Goal: Find specific page/section: Find specific page/section

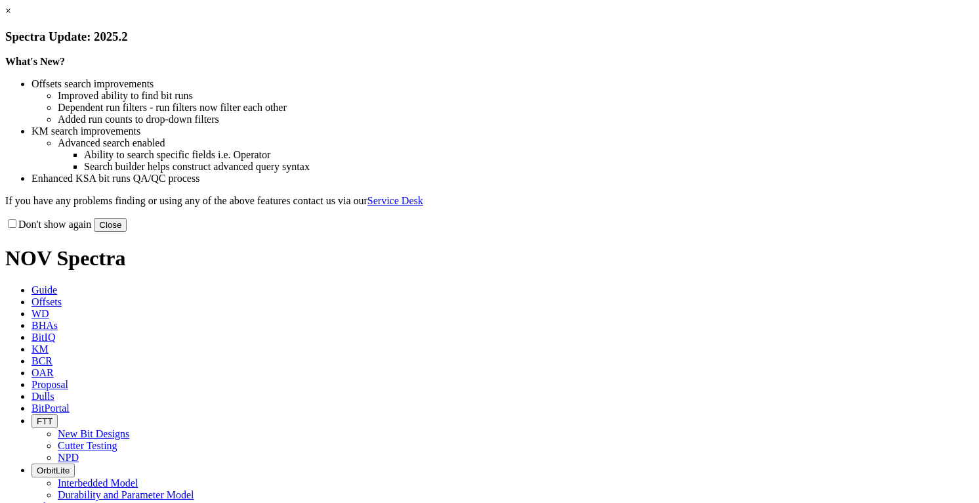
click at [127, 232] on button "Close" at bounding box center [110, 225] width 33 height 14
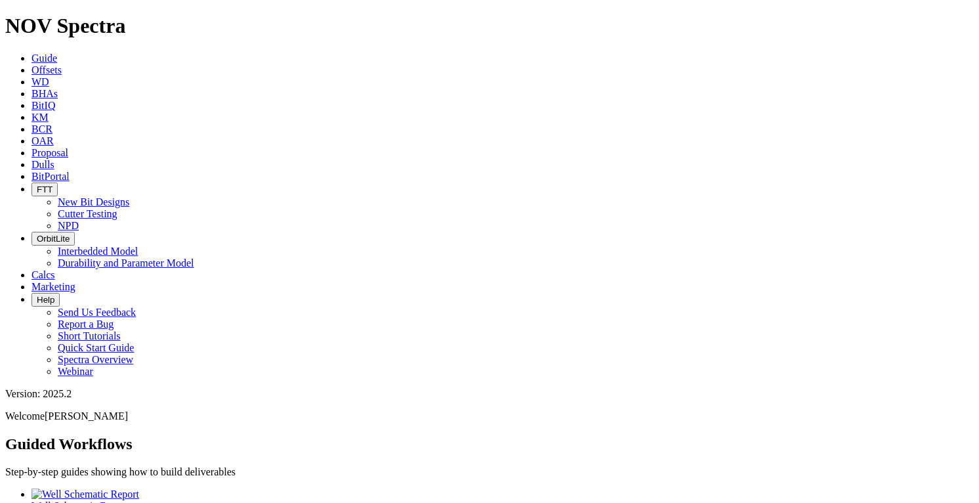
click at [31, 64] on icon at bounding box center [31, 69] width 0 height 11
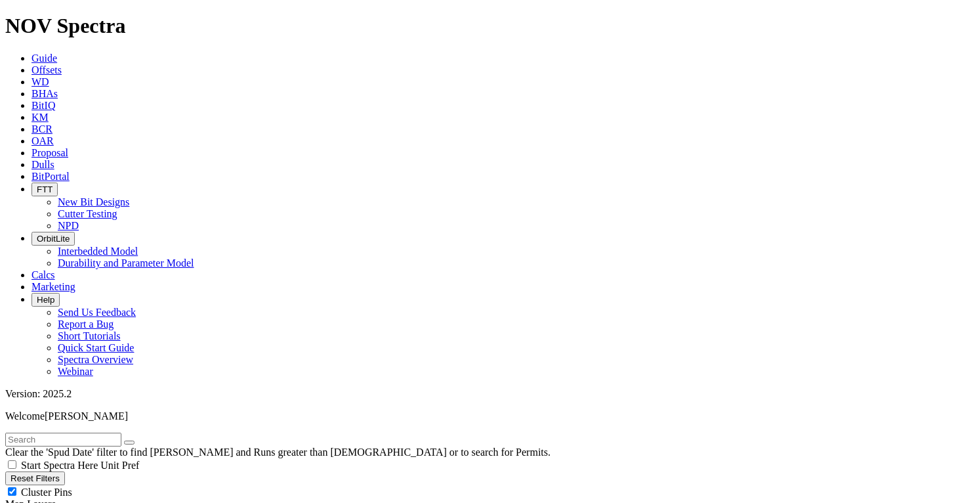
click at [114, 432] on input "text" at bounding box center [63, 439] width 116 height 14
type input "[PERSON_NAME]"
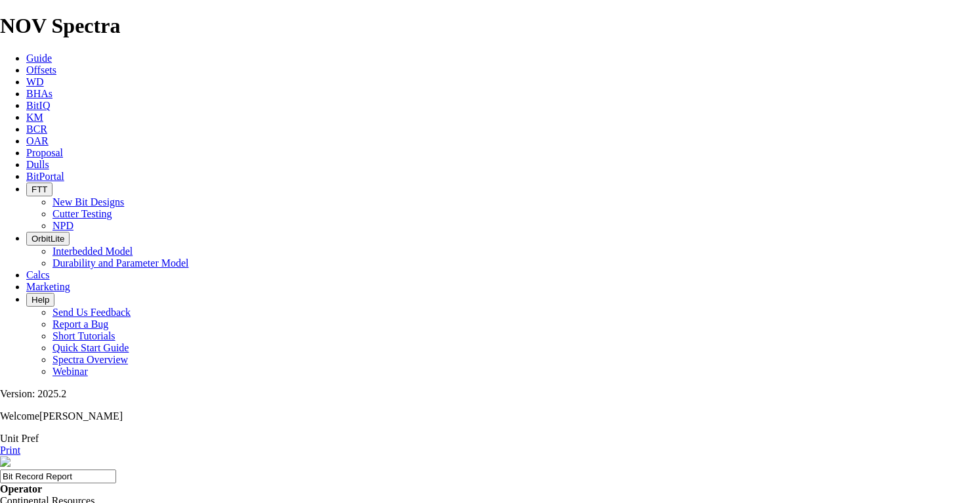
scroll to position [93, 0]
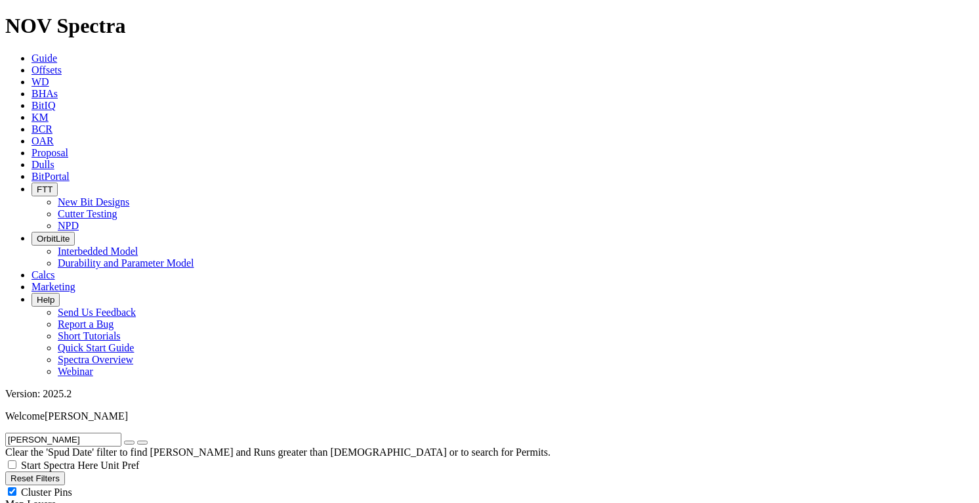
scroll to position [3435, 0]
